Goal: Check status: Check status

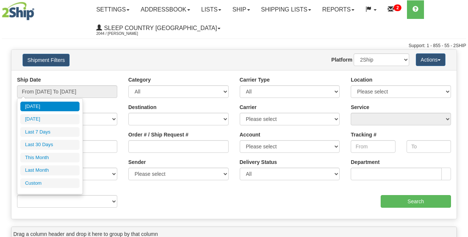
click at [46, 91] on input "From [DATE] To [DATE]" at bounding box center [67, 91] width 100 height 13
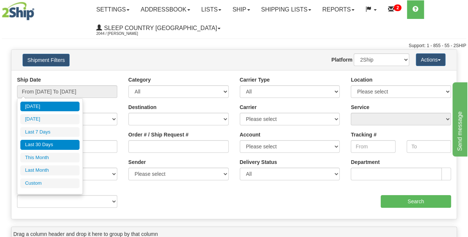
click at [47, 144] on li "Last 30 Days" at bounding box center [49, 145] width 59 height 10
type input "From 07/21/2025 To 08/19/2025"
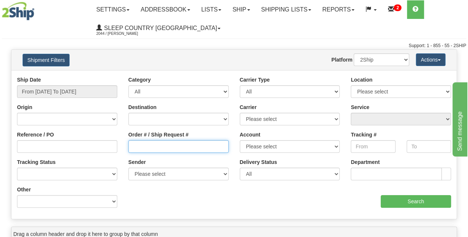
click at [144, 147] on input "Order # / Ship Request #" at bounding box center [178, 146] width 100 height 13
paste input "9000H992585"
type input "9000H992585"
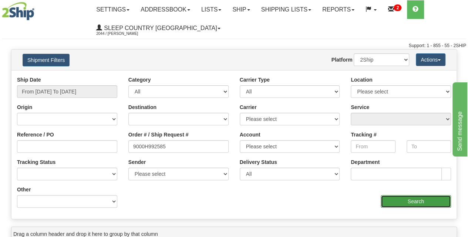
click at [395, 202] on input "Search" at bounding box center [416, 201] width 71 height 13
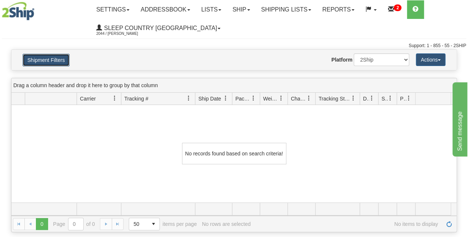
click at [61, 61] on button "Shipment Filters" at bounding box center [46, 60] width 47 height 13
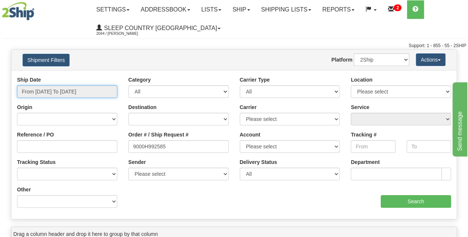
click at [78, 93] on input "From 07/21/2025 To 08/19/2025" at bounding box center [67, 91] width 100 height 13
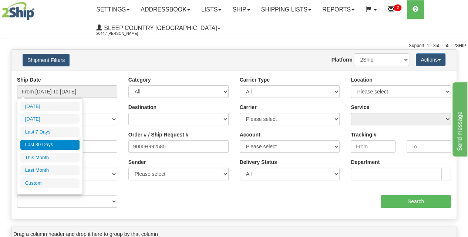
drag, startPoint x: 54, startPoint y: 141, endPoint x: 91, endPoint y: 146, distance: 37.0
click at [54, 142] on li "Last 30 Days" at bounding box center [49, 145] width 59 height 10
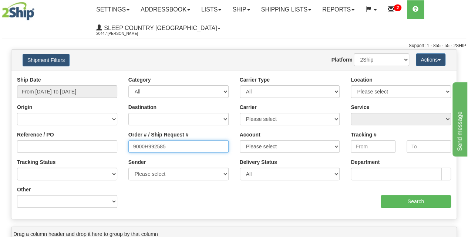
drag, startPoint x: 182, startPoint y: 148, endPoint x: 104, endPoint y: 146, distance: 78.1
click at [105, 76] on div "Reference / PO Order # / Ship Request # 9000H992585 Account Please select Canad…" at bounding box center [233, 76] width 445 height 0
paste input "9000H992585"
type input "9000H992585"
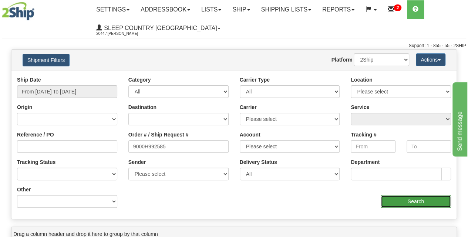
click at [409, 201] on input "Search" at bounding box center [416, 201] width 71 height 13
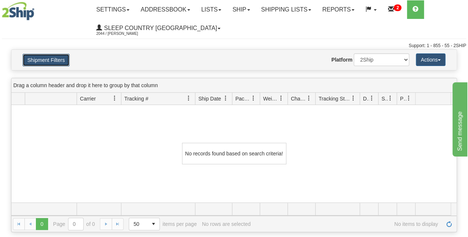
click at [50, 62] on button "Shipment Filters" at bounding box center [46, 60] width 47 height 13
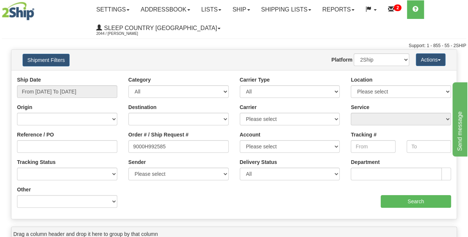
click at [247, 39] on div "Toggle navigation Settings Shipping Preferences Fields Preferences New" at bounding box center [234, 24] width 468 height 49
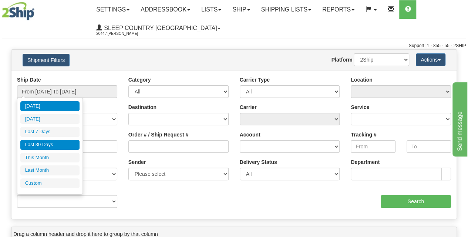
click at [54, 143] on li "Last 30 Days" at bounding box center [49, 145] width 59 height 10
type input "From [DATE] To [DATE]"
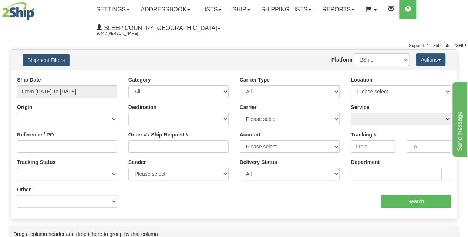
click at [321, 39] on div "Toggle navigation Settings Shipping Preferences Fields Preferences New" at bounding box center [234, 24] width 468 height 49
